Goal: Information Seeking & Learning: Learn about a topic

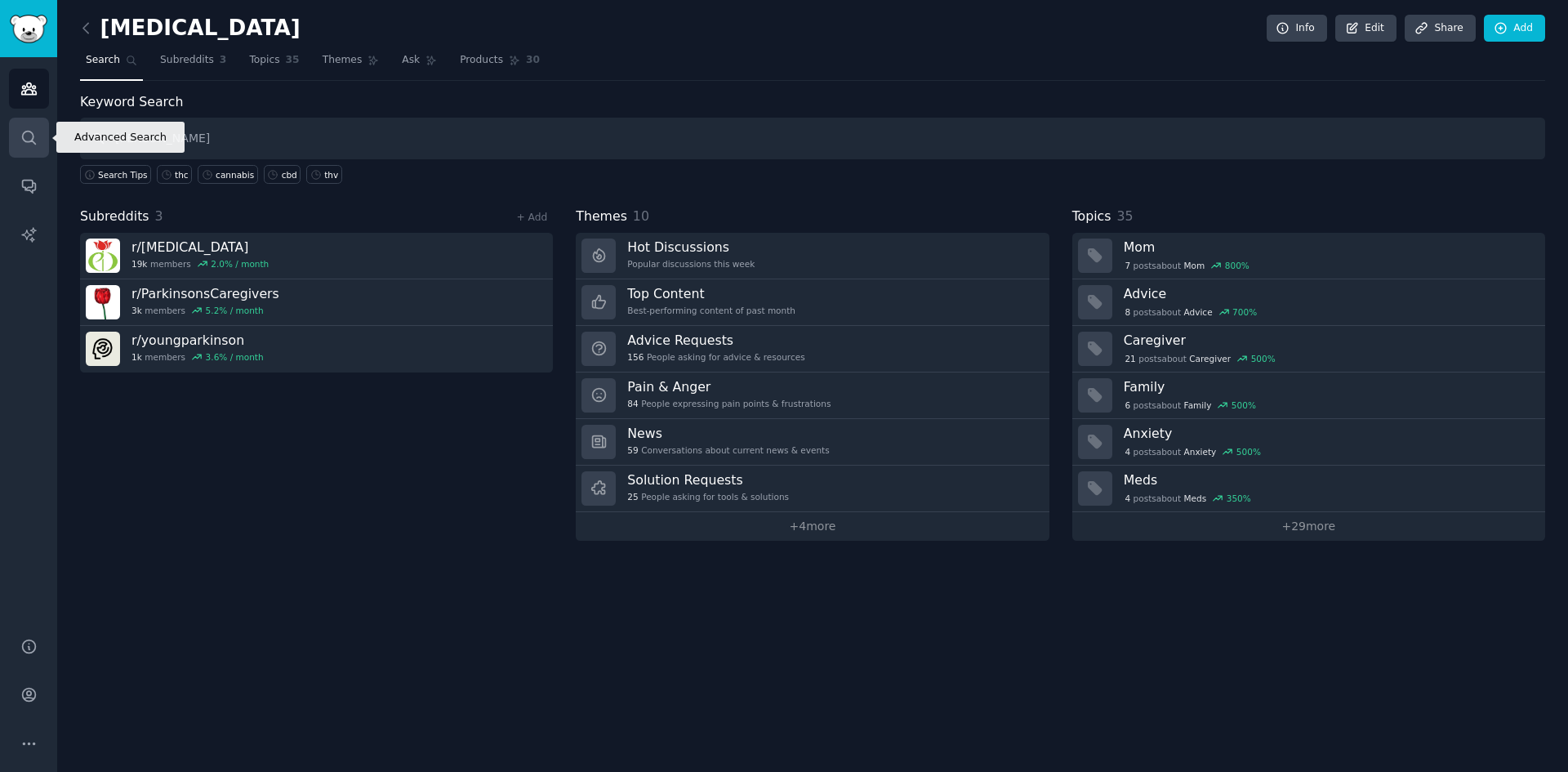
drag, startPoint x: 159, startPoint y: 138, endPoint x: 28, endPoint y: 130, distance: 131.2
click at [28, 130] on div "Advanced Search Audiences Search Conversations AI Reports Help Account More [ME…" at bounding box center [784, 386] width 1568 height 772
type input "he,p"
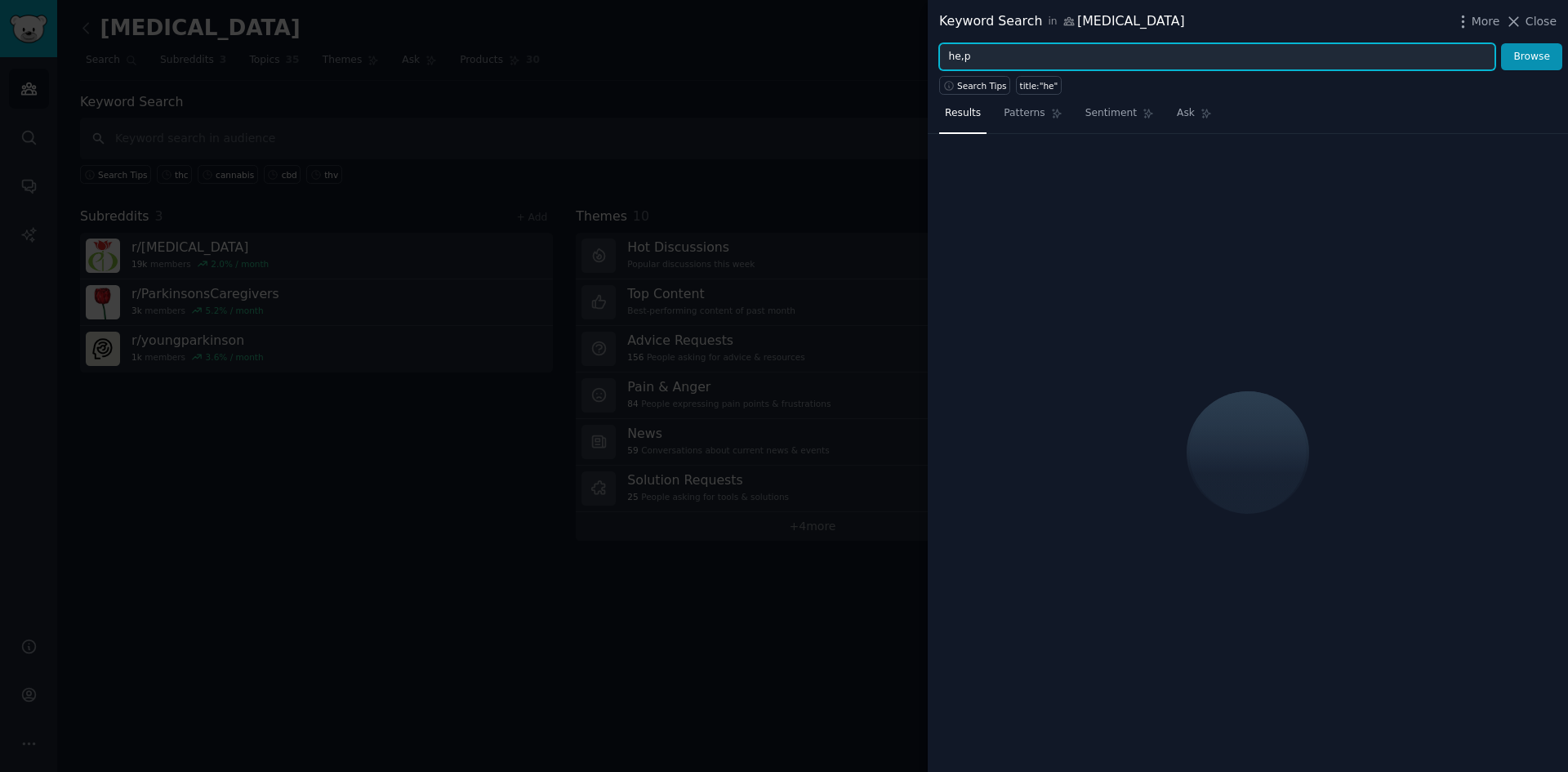
drag, startPoint x: 993, startPoint y: 64, endPoint x: 851, endPoint y: 33, distance: 145.3
click at [851, 33] on div "Keyword Search in [MEDICAL_DATA] More Close he,p Browse Search Tips title:"he" …" at bounding box center [784, 386] width 1568 height 772
click at [1501, 43] on button "Browse" at bounding box center [1531, 57] width 61 height 28
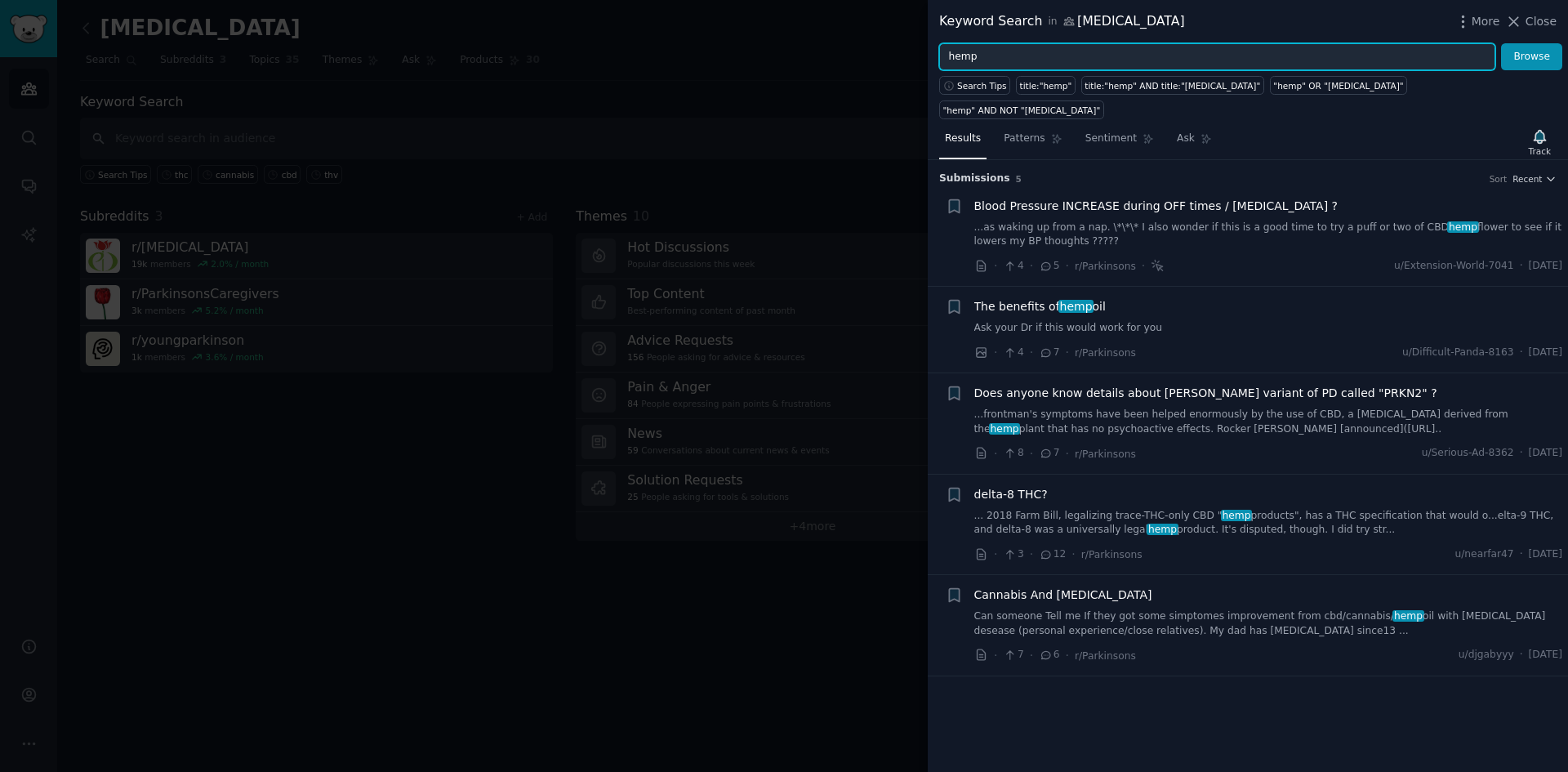
drag, startPoint x: 1061, startPoint y: 61, endPoint x: 842, endPoint y: 38, distance: 220.2
click at [842, 38] on div "Keyword Search in [MEDICAL_DATA] More Close hemp Browse Search Tips title:"hemp…" at bounding box center [784, 386] width 1568 height 772
click at [1501, 43] on button "Browse" at bounding box center [1531, 57] width 61 height 28
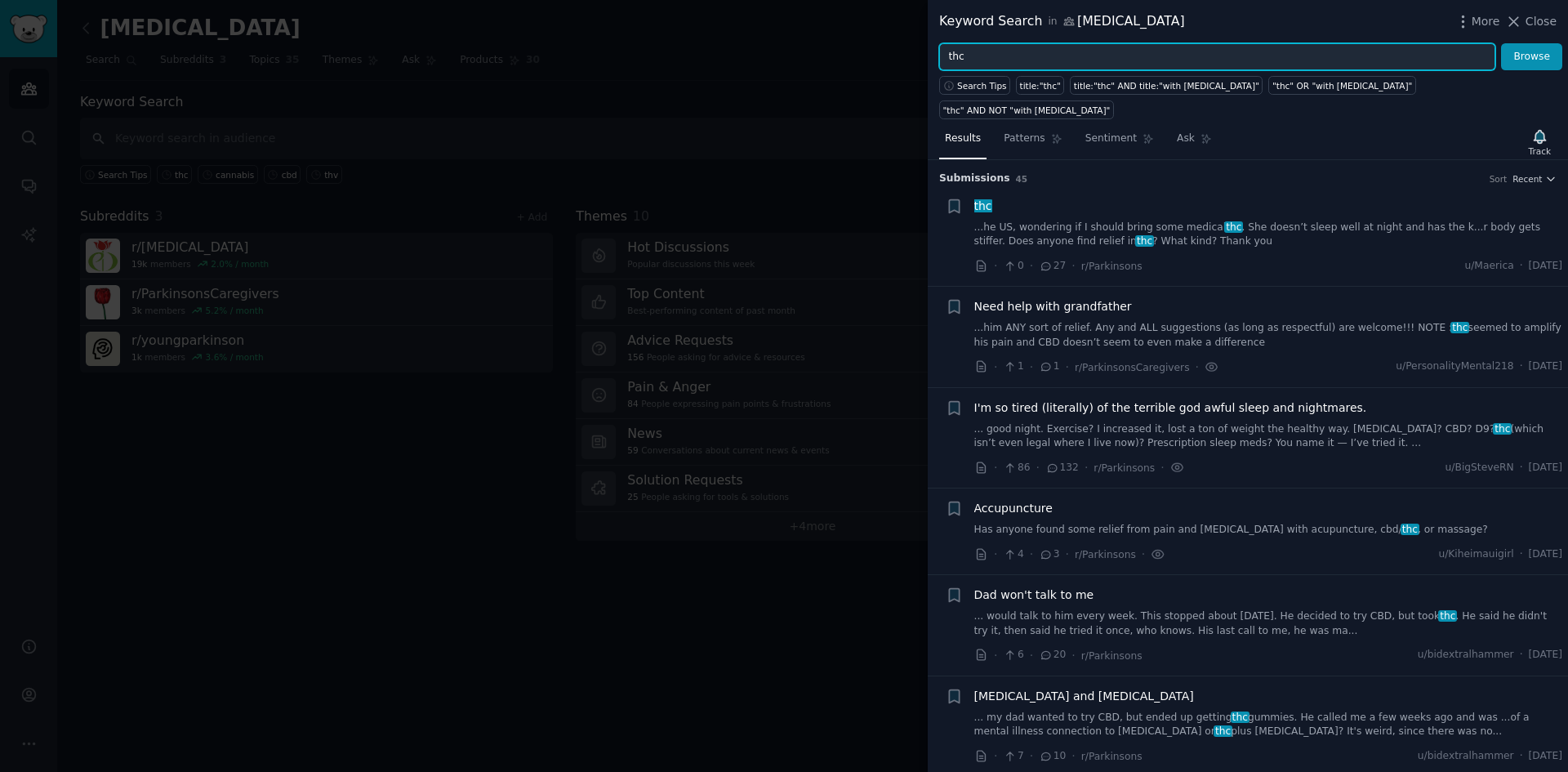
drag, startPoint x: 1067, startPoint y: 62, endPoint x: 879, endPoint y: 45, distance: 188.8
click at [879, 45] on div "Keyword Search in [MEDICAL_DATA] More Close thc Browse Search Tips title:"thc" …" at bounding box center [784, 386] width 1568 height 772
type input "cannabis"
click at [1501, 43] on button "Browse" at bounding box center [1531, 57] width 61 height 28
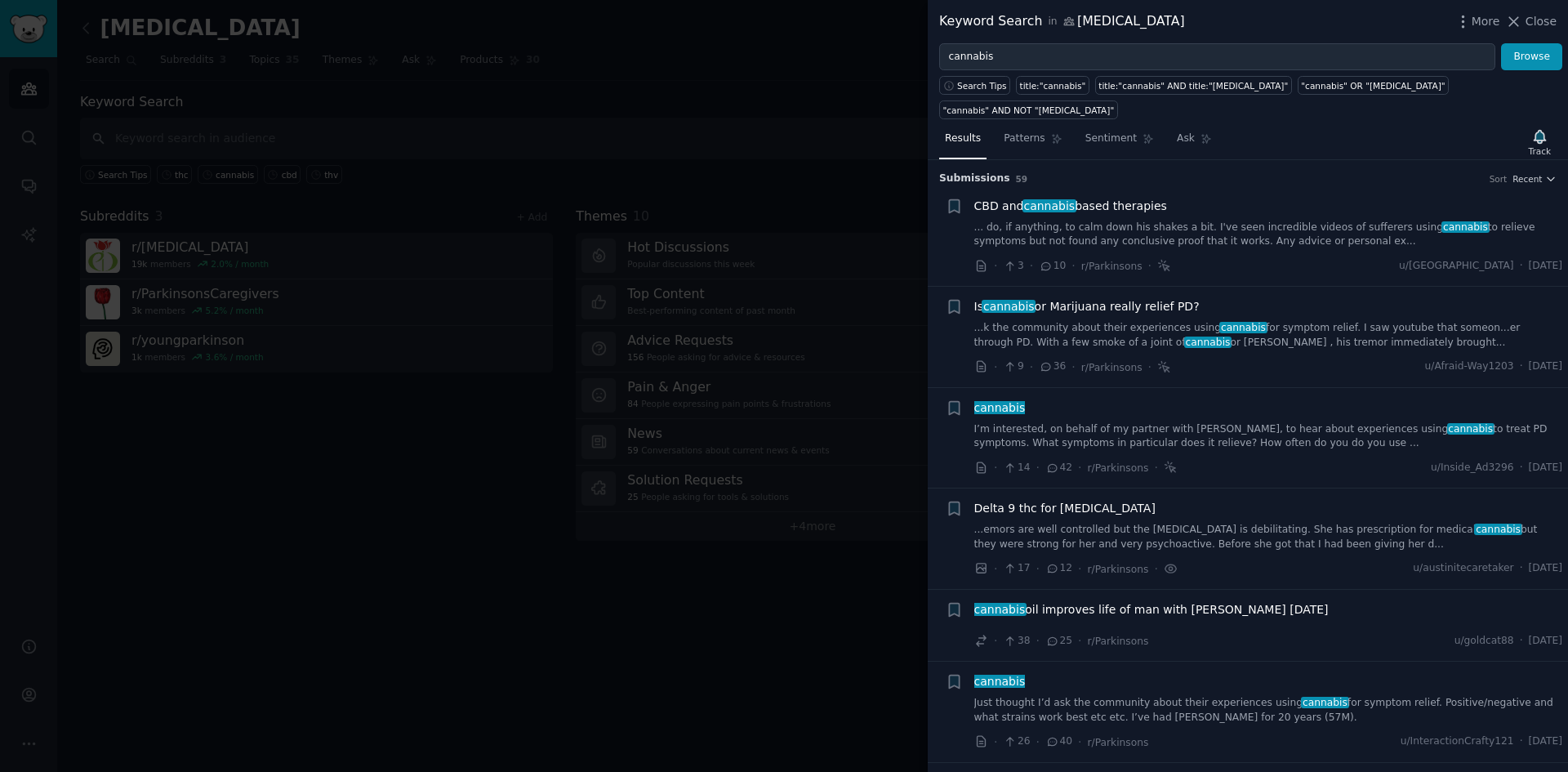
click at [1124, 221] on link "... do, if anything, to calm down his shakes a bit. I've seen incredible videos…" at bounding box center [1269, 235] width 589 height 28
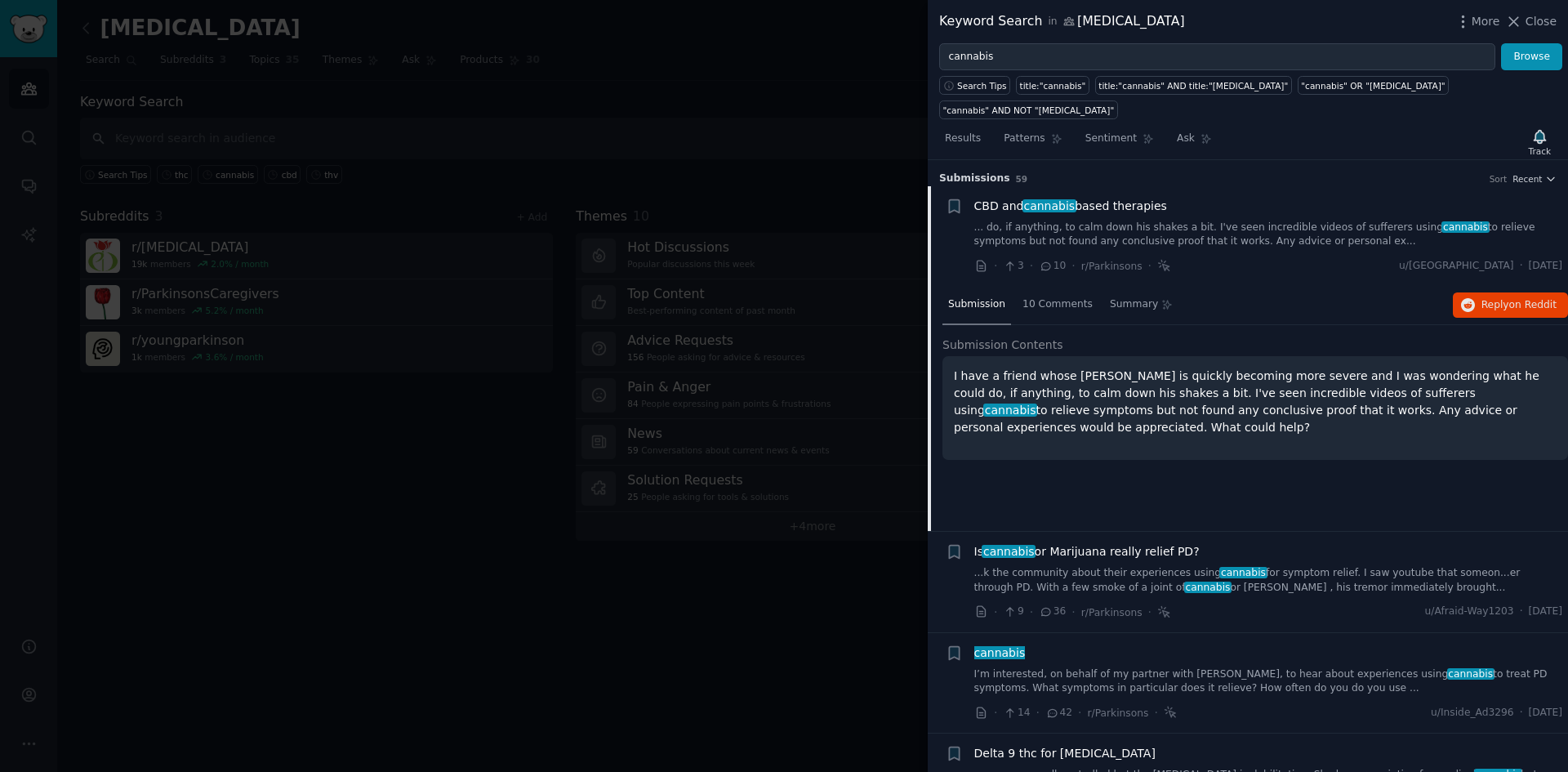
scroll to position [26, 0]
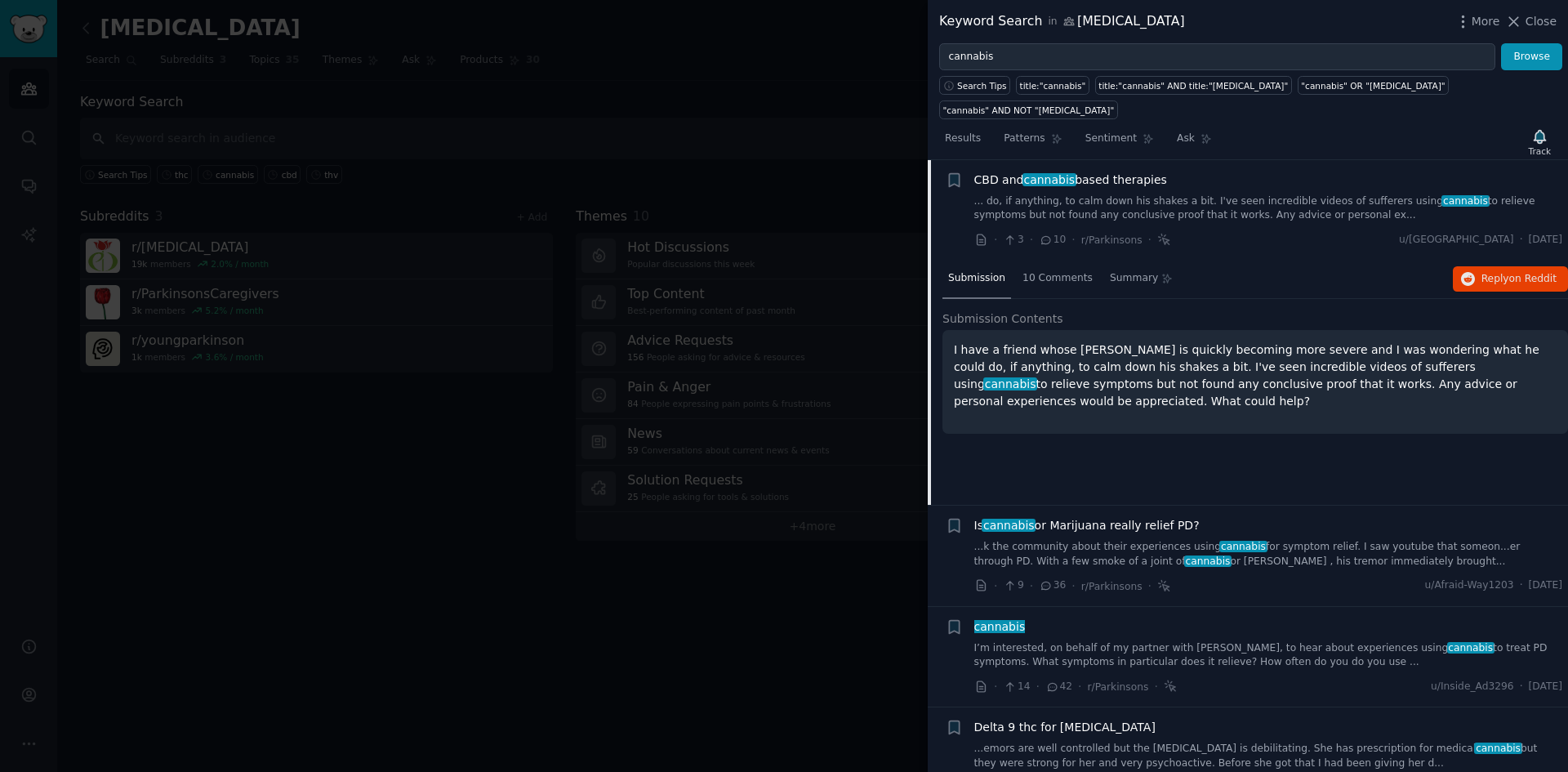
click at [1157, 194] on link "... do, if anything, to calm down his shakes a bit. I've seen incredible videos…" at bounding box center [1269, 208] width 589 height 28
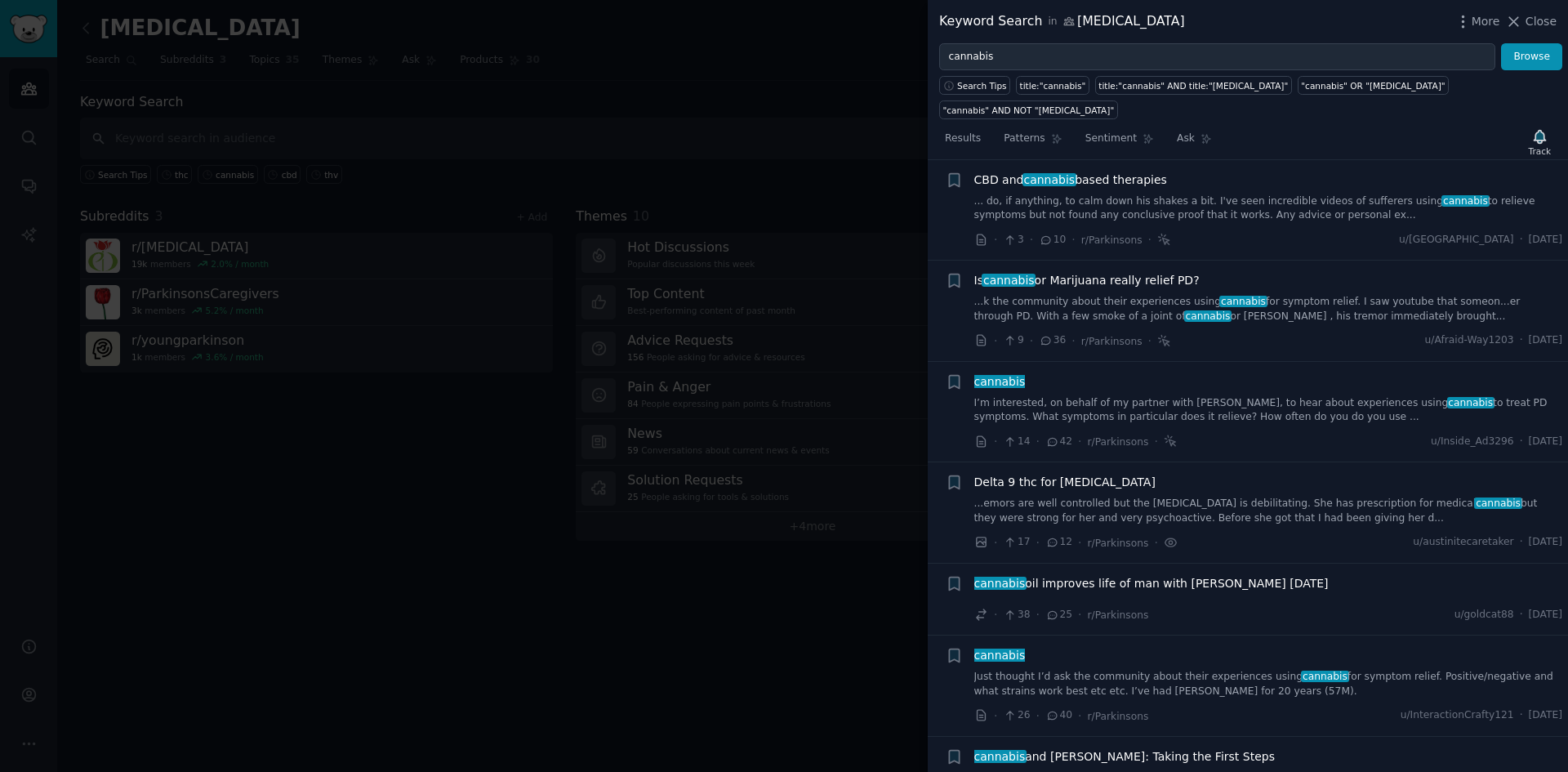
click at [1147, 294] on link "...k the community about their experiences using cannabis for symptom relief. I…" at bounding box center [1269, 309] width 589 height 28
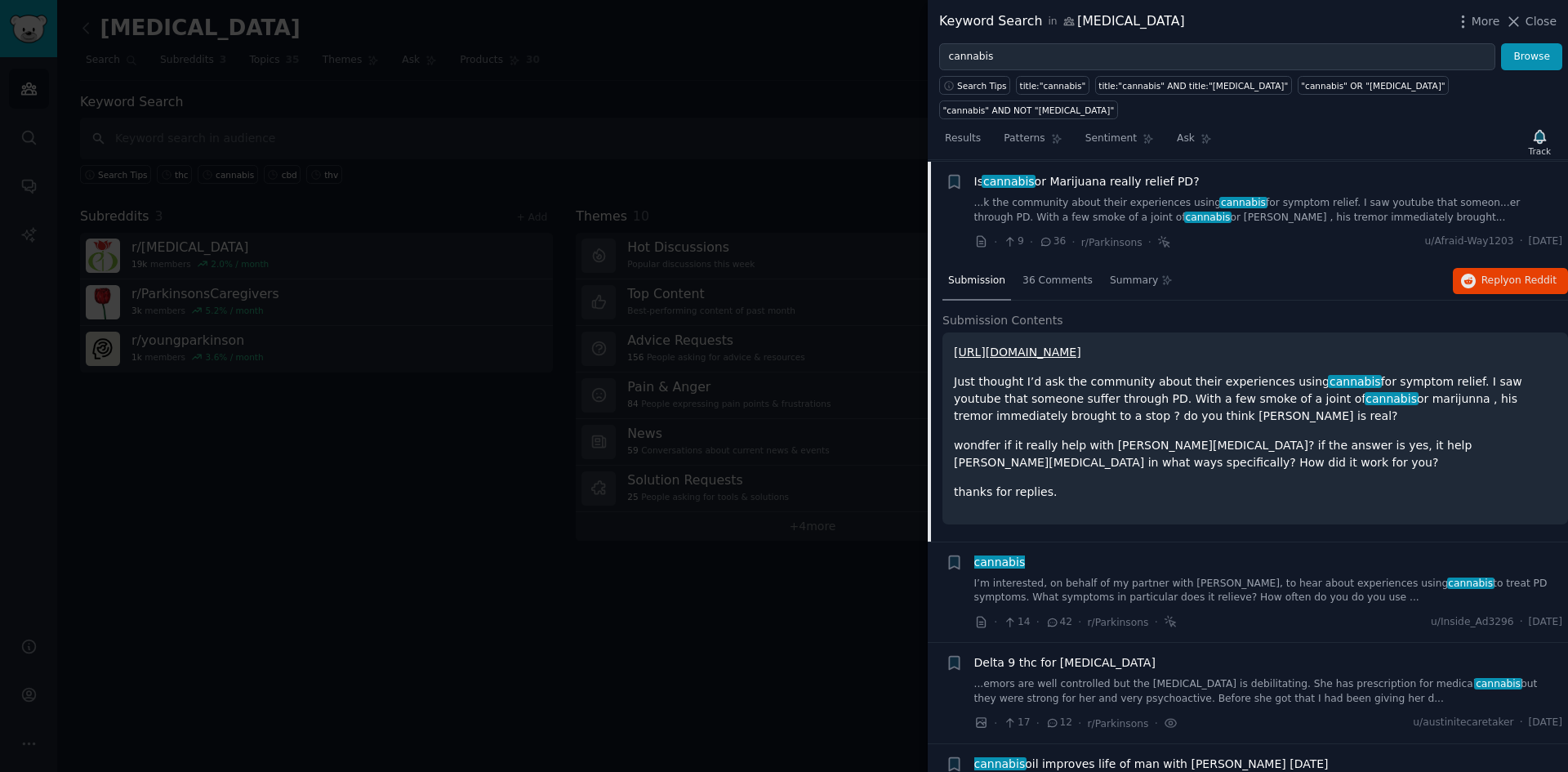
scroll to position [126, 0]
click at [1146, 280] on div "Submission 36 Comments Summary Reply on Reddit Submission Contents [URL][DOMAIN…" at bounding box center [1255, 400] width 626 height 279
click at [1164, 194] on link "...k the community about their experiences using cannabis for symptom relief. I…" at bounding box center [1269, 208] width 589 height 28
